Goal: Transaction & Acquisition: Purchase product/service

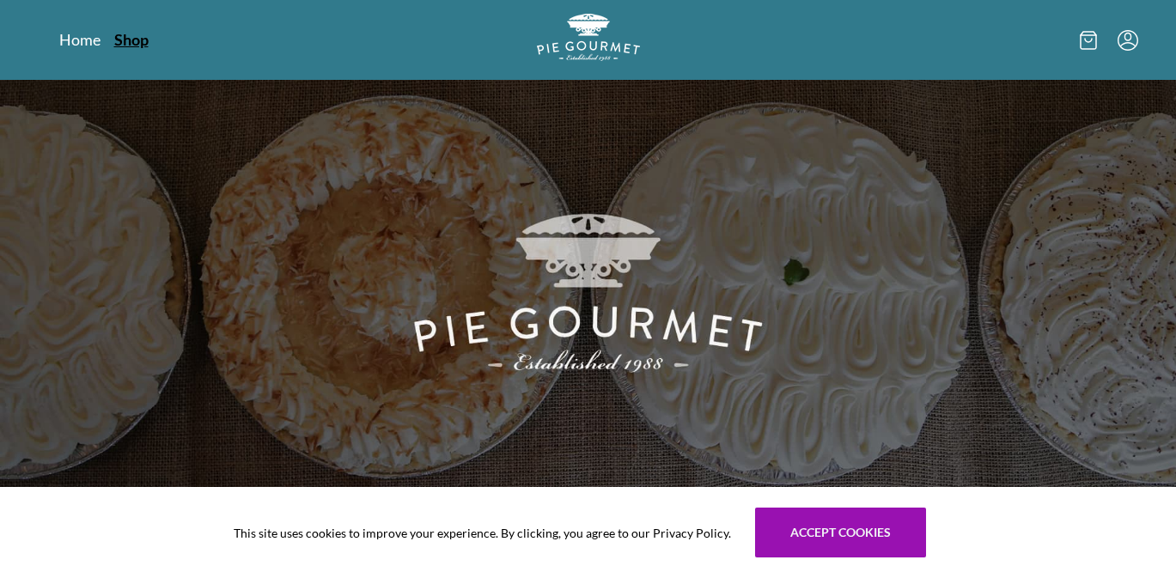
click at [140, 39] on link "Shop" at bounding box center [131, 39] width 34 height 21
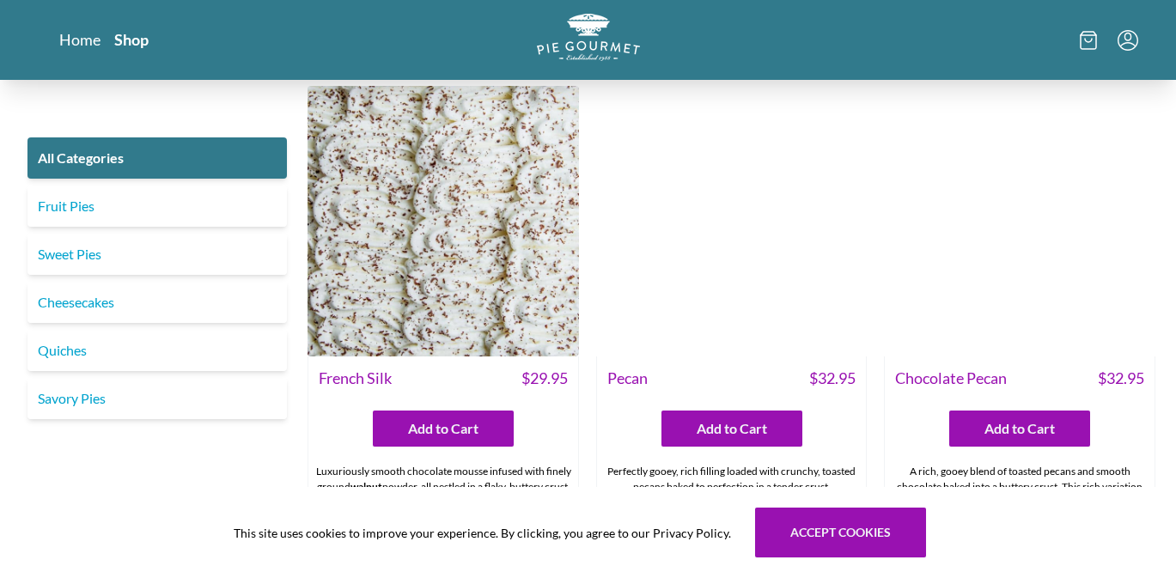
scroll to position [3907, 0]
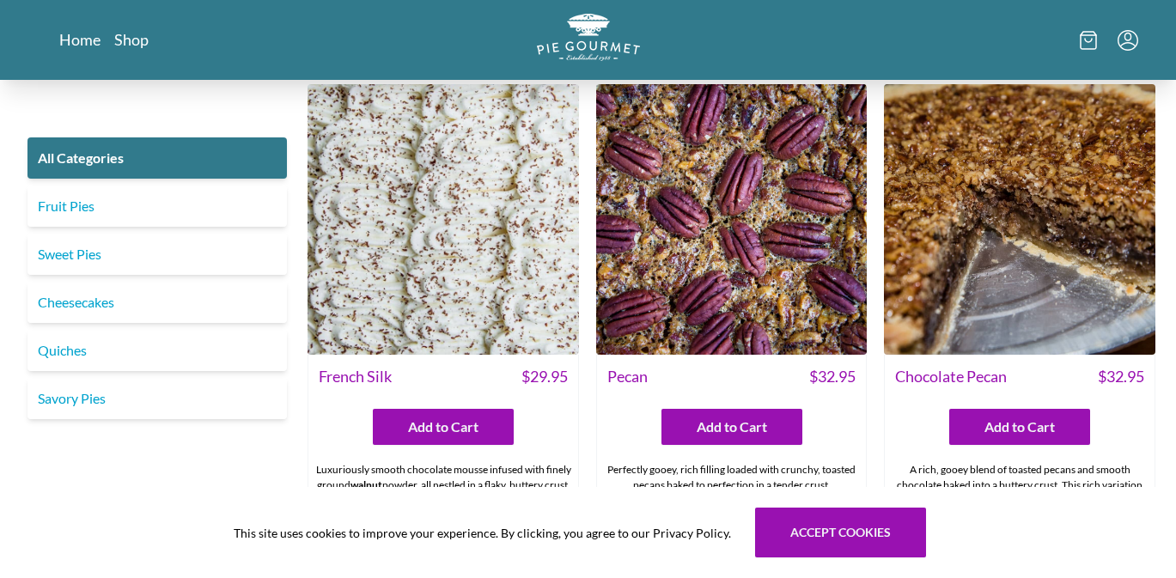
click at [451, 277] on img at bounding box center [444, 220] width 272 height 272
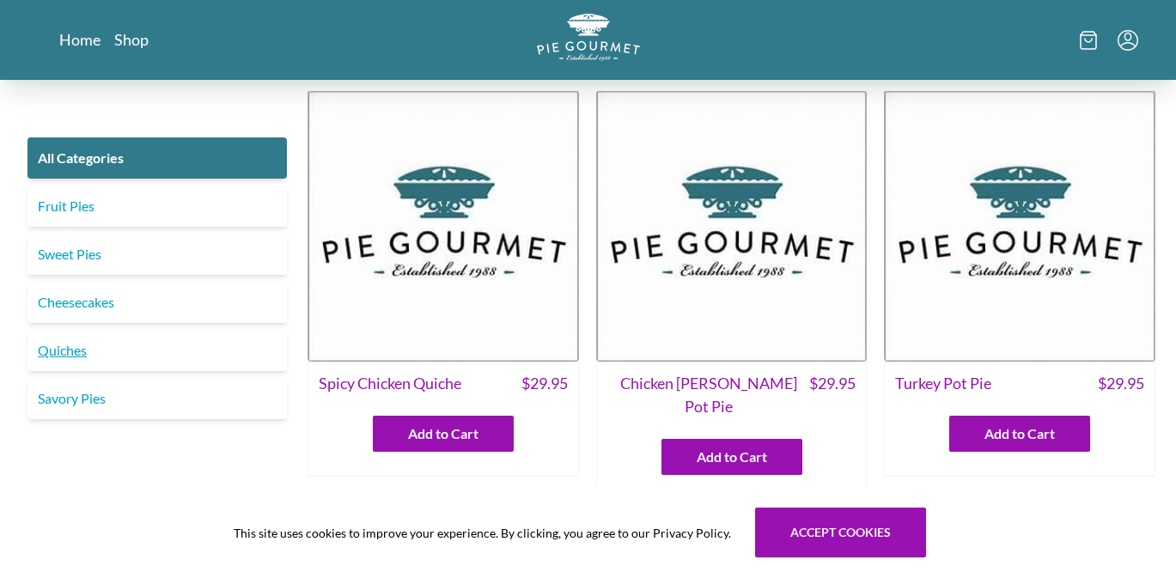
click at [96, 354] on link "Quiches" at bounding box center [156, 350] width 259 height 41
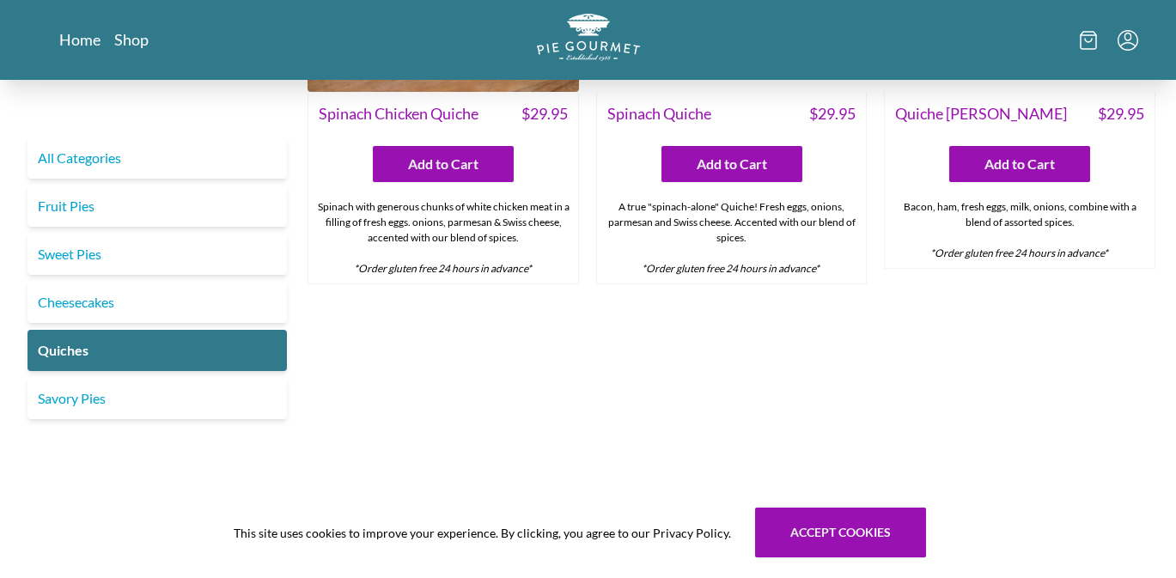
scroll to position [778, 0]
